Goal: Task Accomplishment & Management: Use online tool/utility

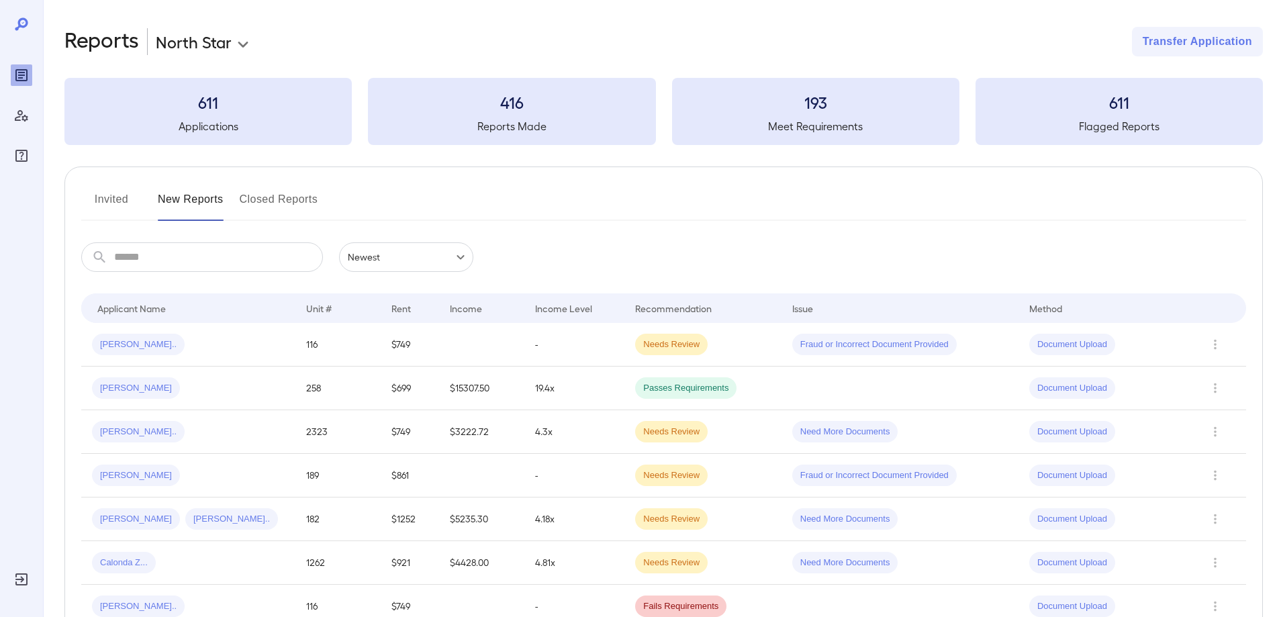
click at [226, 271] on input "text" at bounding box center [218, 257] width 209 height 30
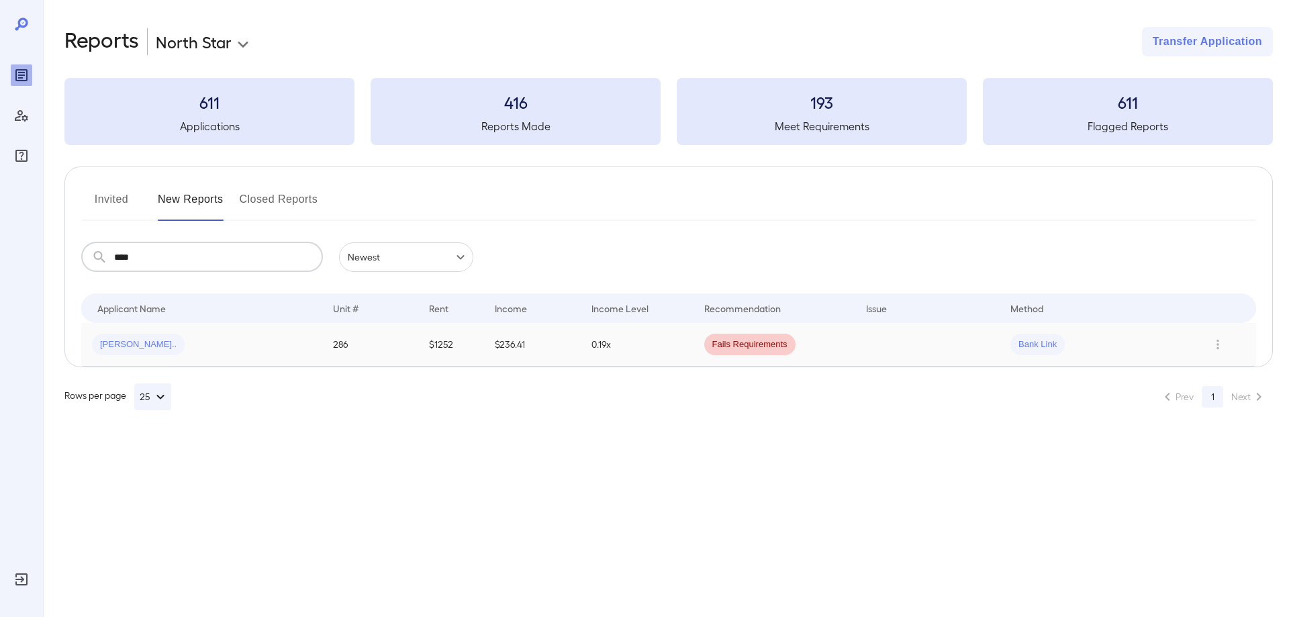
type input "****"
click at [177, 365] on td "Oscar E..." at bounding box center [201, 345] width 241 height 44
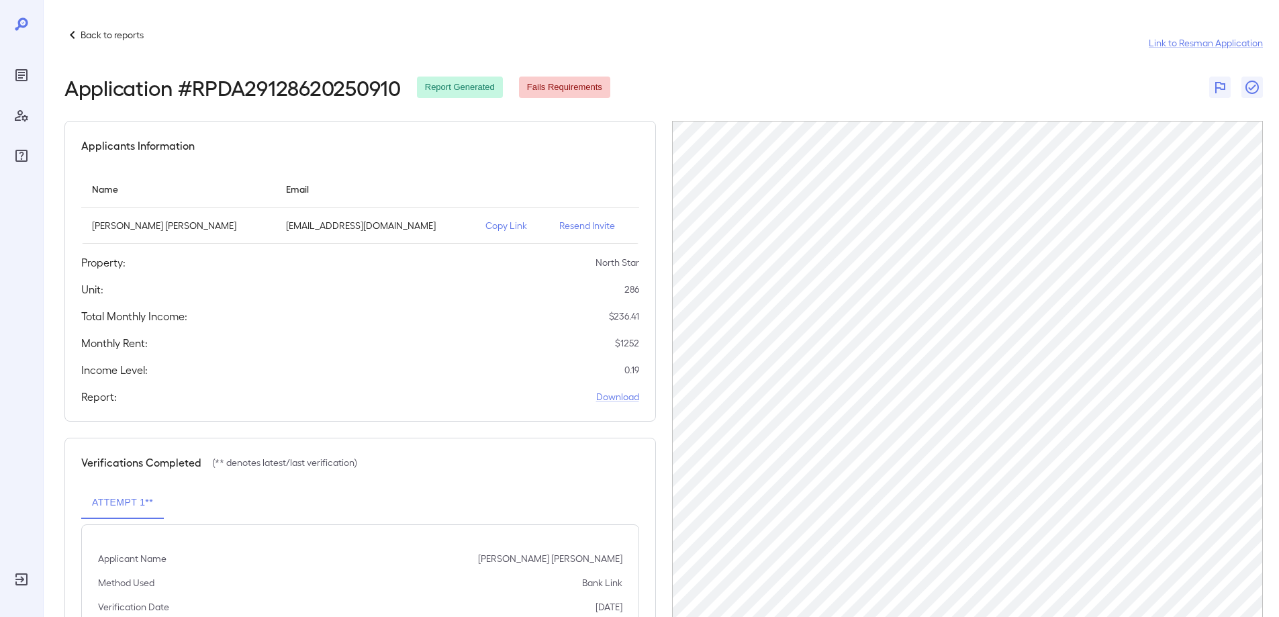
click at [494, 221] on p "Copy Link" at bounding box center [512, 225] width 52 height 13
